Goal: Navigation & Orientation: Find specific page/section

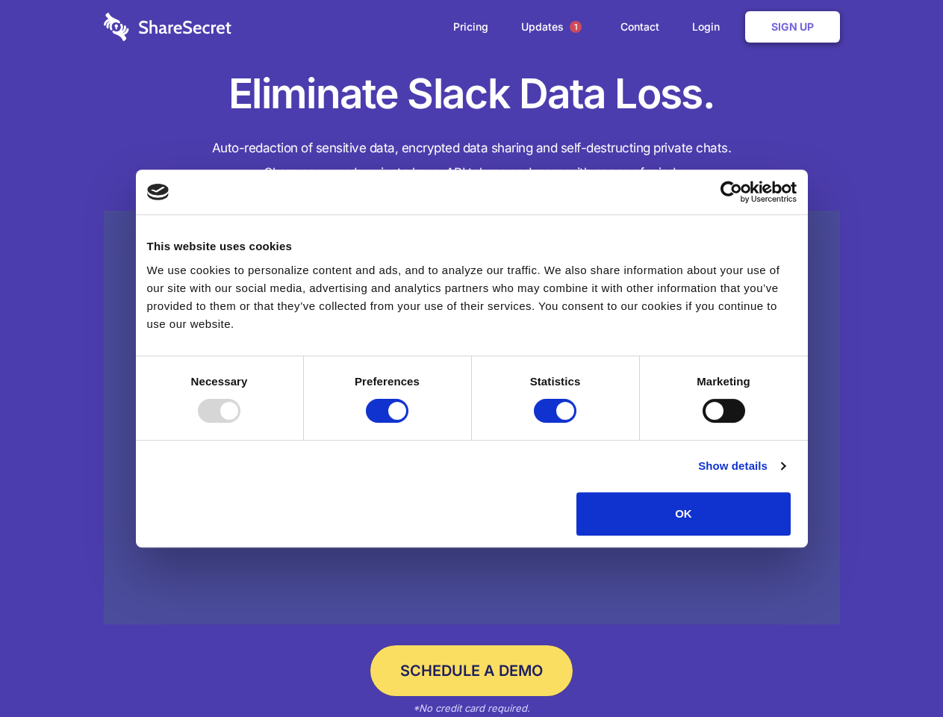
click at [240, 423] on div at bounding box center [219, 411] width 43 height 24
click at [408, 423] on input "Preferences" at bounding box center [387, 411] width 43 height 24
checkbox input "false"
click at [557, 423] on input "Statistics" at bounding box center [555, 411] width 43 height 24
checkbox input "false"
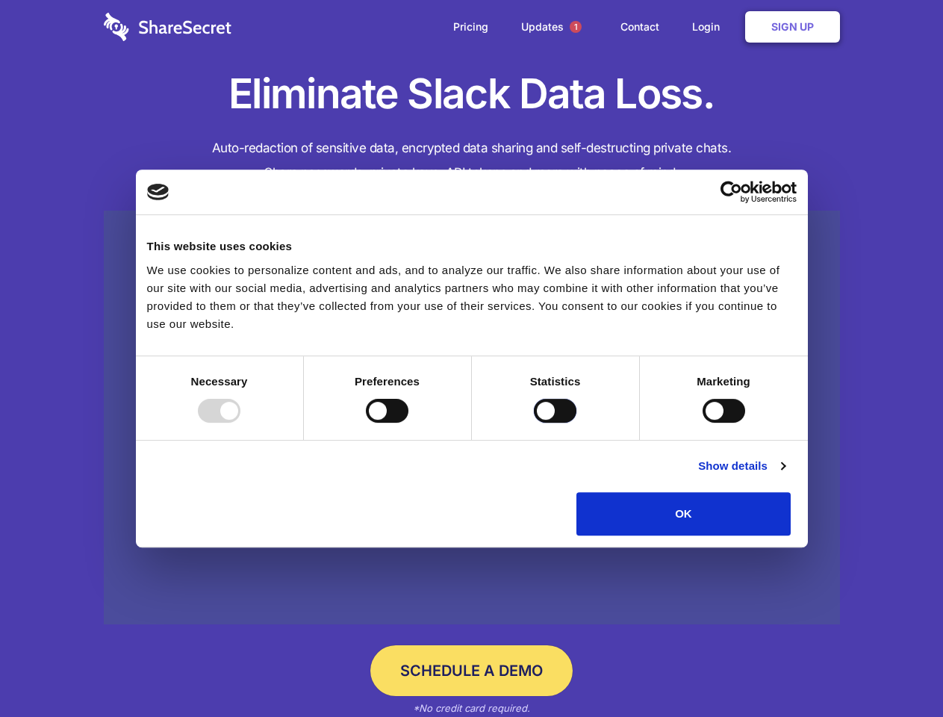
checkbox input "false"
click at [703, 423] on input "Marketing" at bounding box center [724, 411] width 43 height 24
checkbox input "true"
click at [785, 475] on link "Show details" at bounding box center [741, 466] width 87 height 18
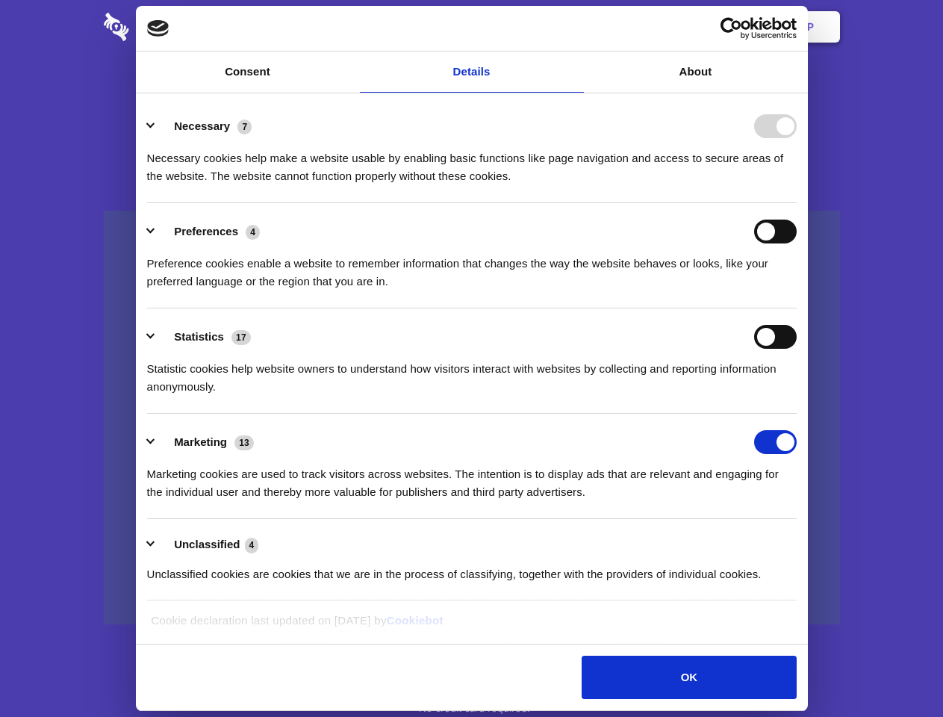
click at [797, 203] on li "Necessary 7 Necessary cookies help make a website usable by enabling basic func…" at bounding box center [472, 150] width 650 height 105
click at [575, 27] on span "1" at bounding box center [576, 27] width 12 height 12
